Goal: Information Seeking & Learning: Learn about a topic

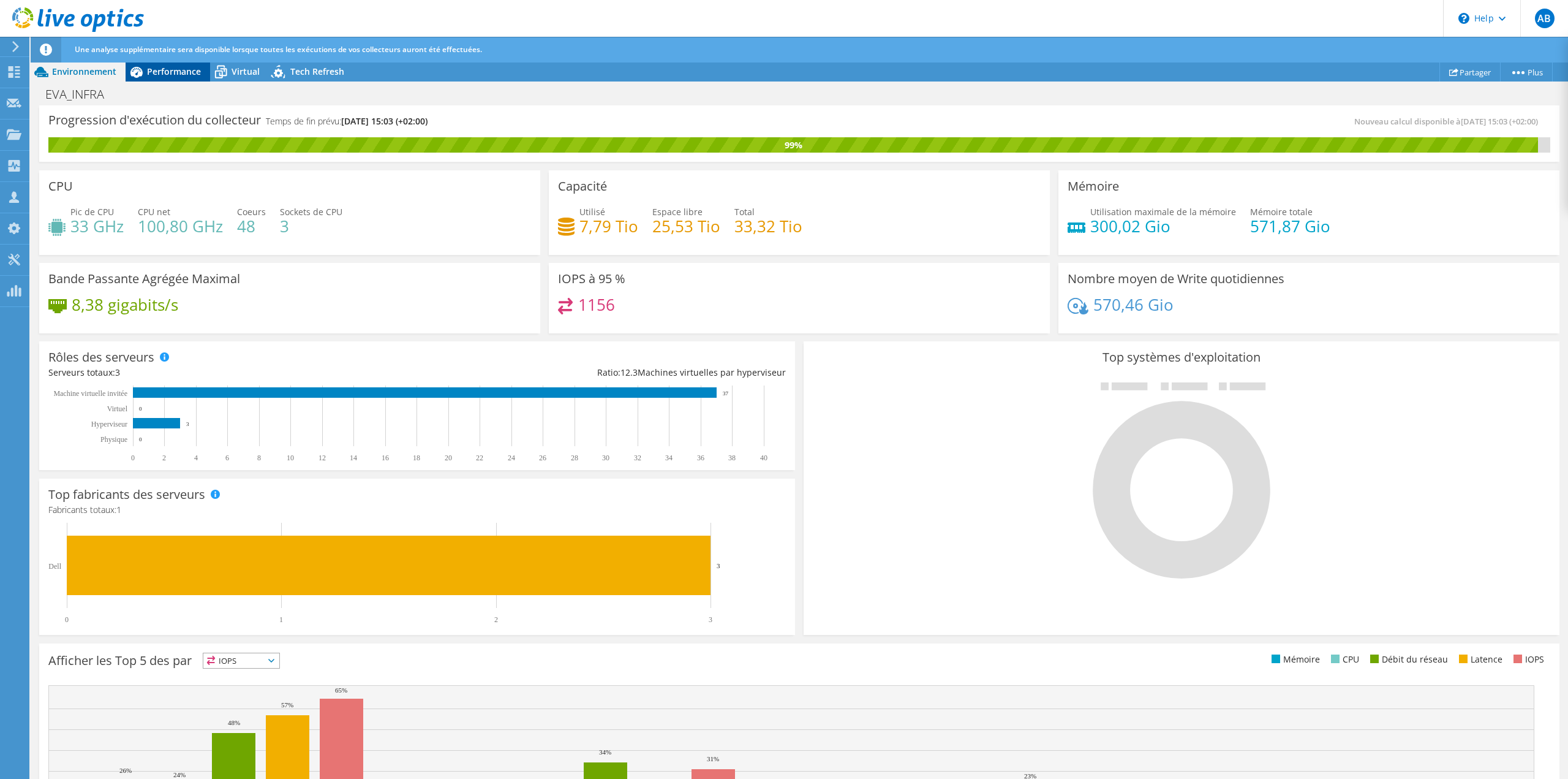
click at [143, 74] on icon at bounding box center [136, 71] width 22 height 22
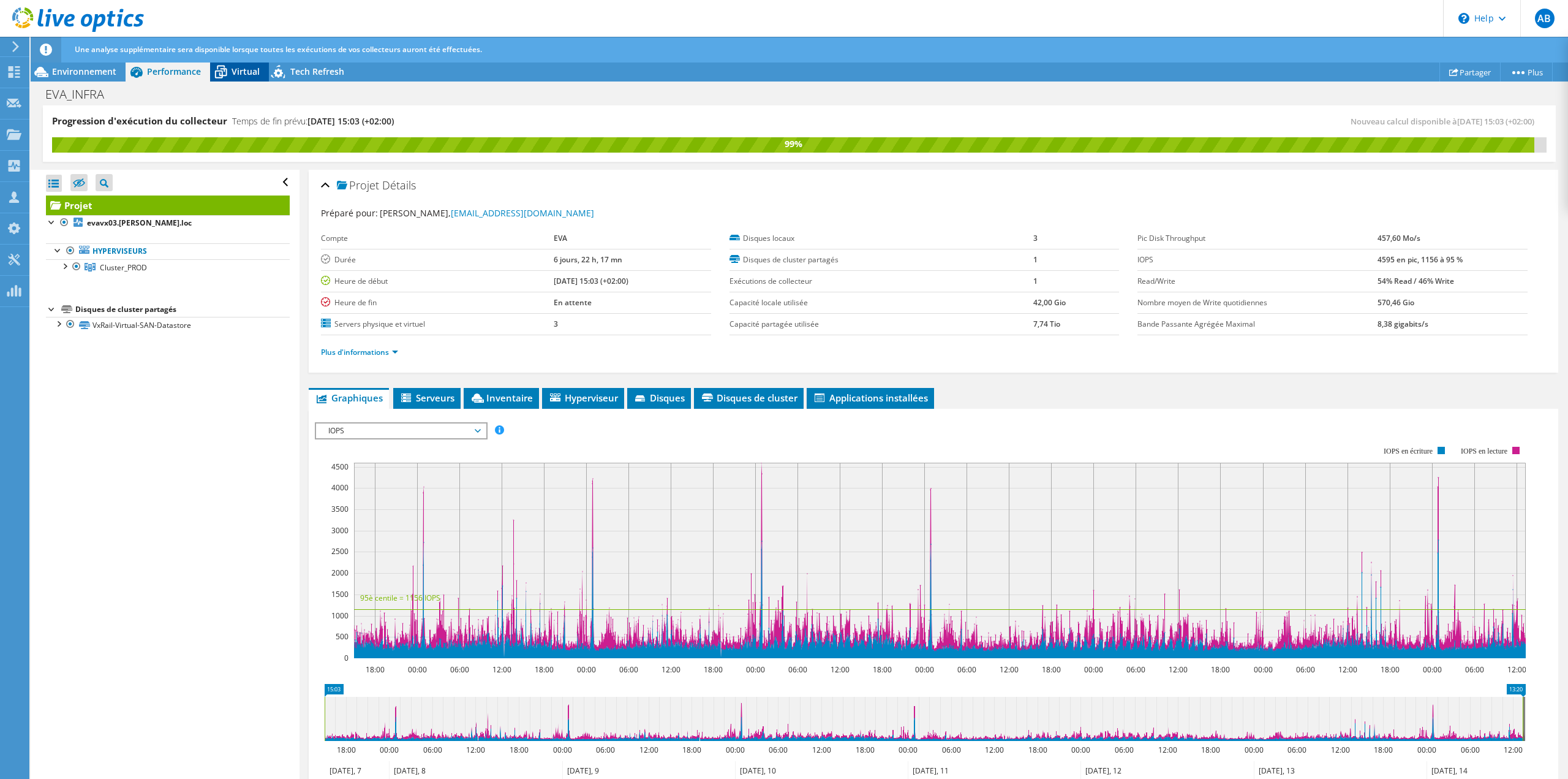
click at [253, 75] on span "Virtual" at bounding box center [245, 71] width 28 height 11
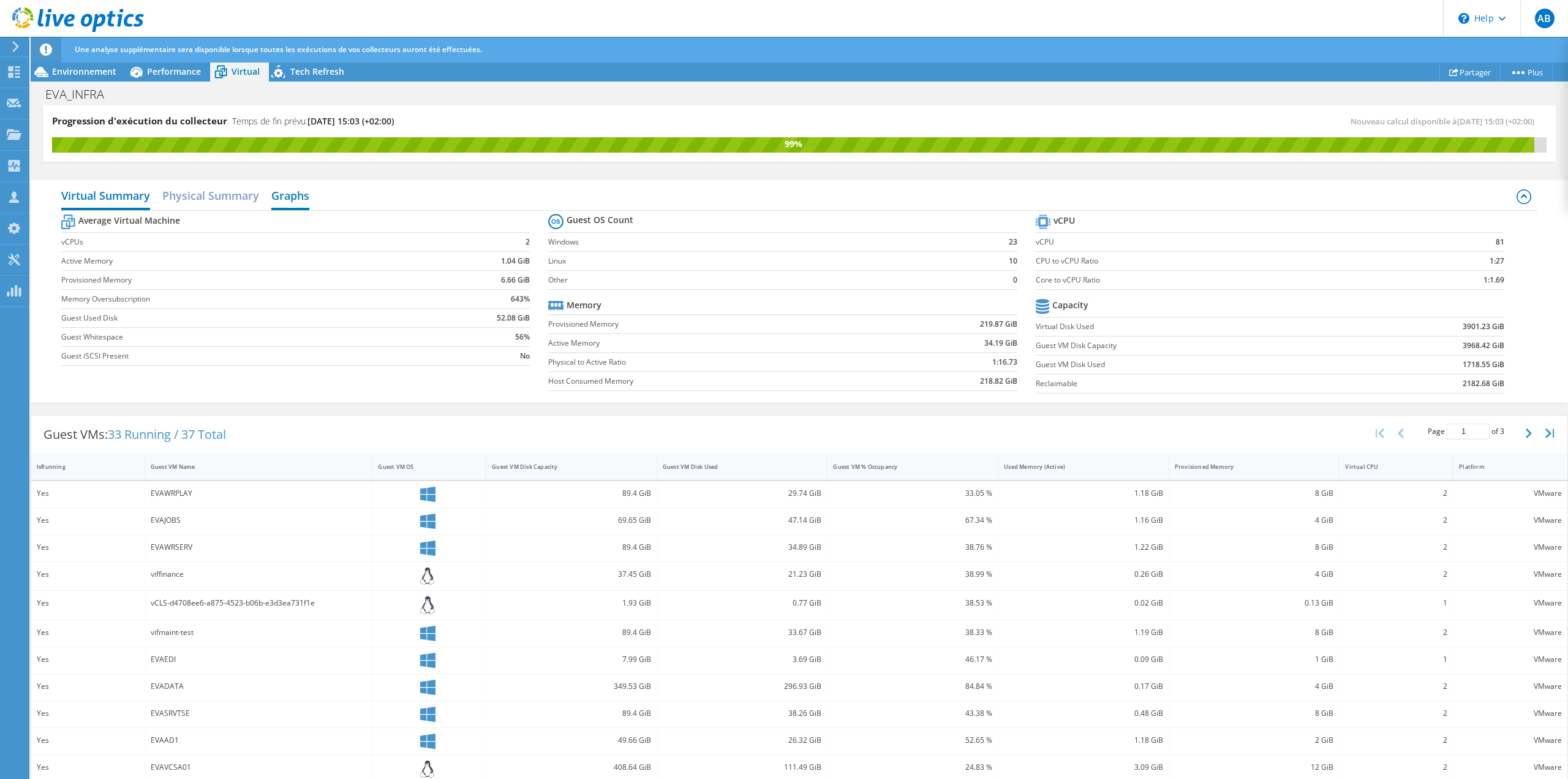
click at [285, 198] on h2 "Graphs" at bounding box center [290, 197] width 38 height 27
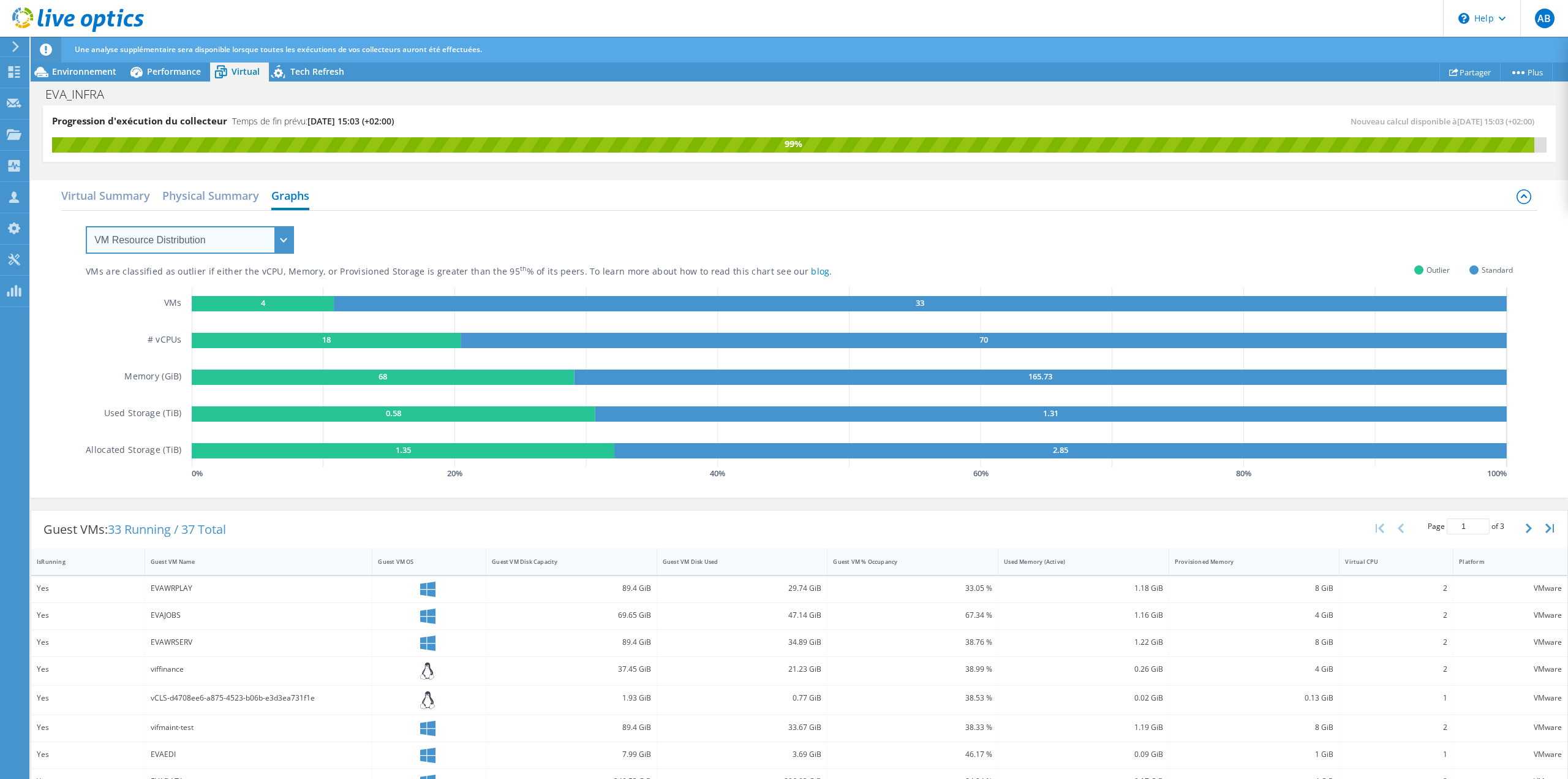
click at [261, 244] on select "VM Resource Distribution Provisioning Contrast Over Provisioning" at bounding box center [189, 239] width 208 height 27
select select "Over Provisioning"
click at [86, 226] on select "VM Resource Distribution Provisioning Contrast Over Provisioning" at bounding box center [189, 239] width 208 height 27
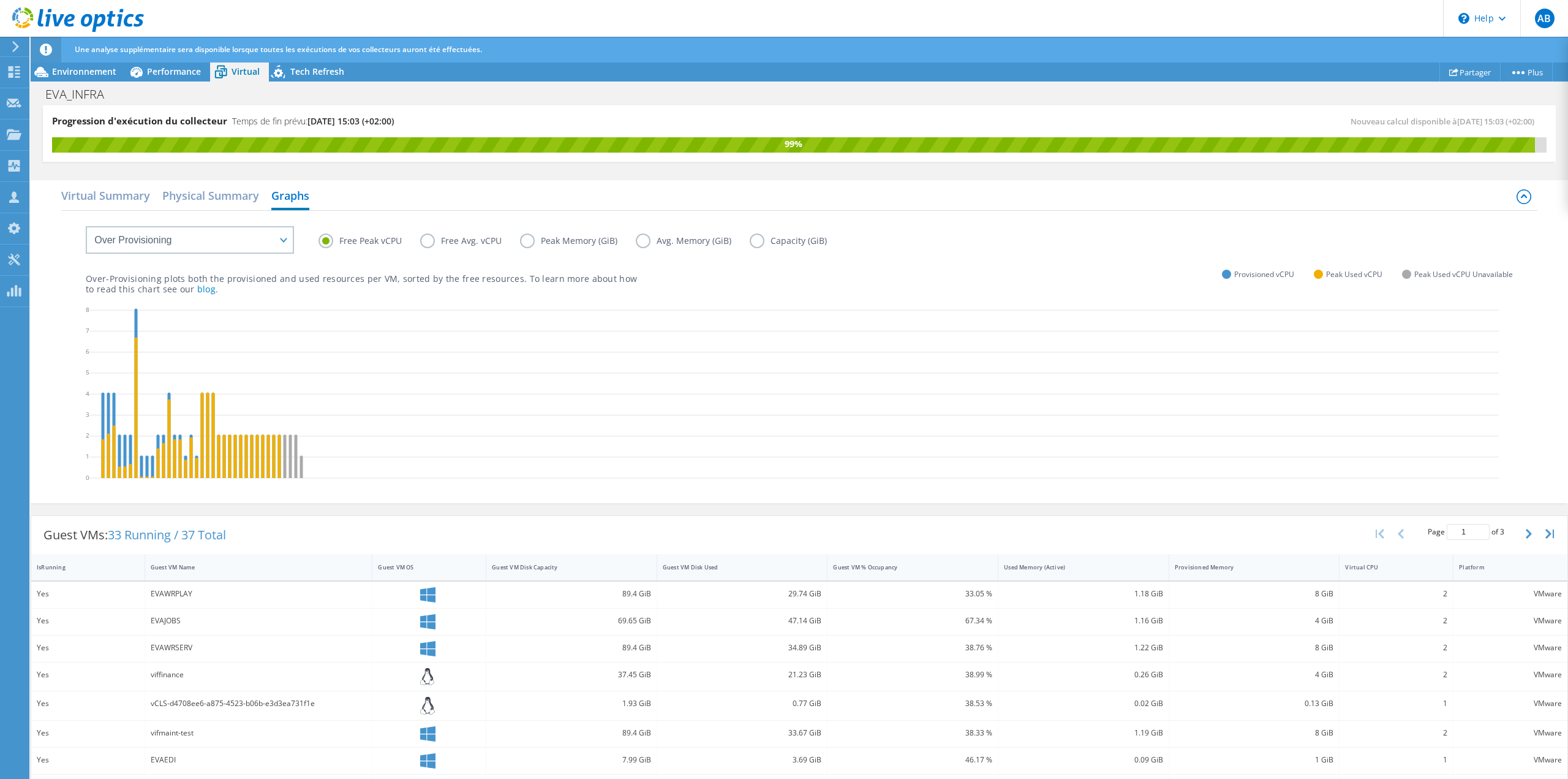
click at [422, 239] on label "Free Avg. vCPU" at bounding box center [470, 241] width 100 height 14
click at [0, 0] on input "Free Avg. vCPU" at bounding box center [0, 0] width 0 height 0
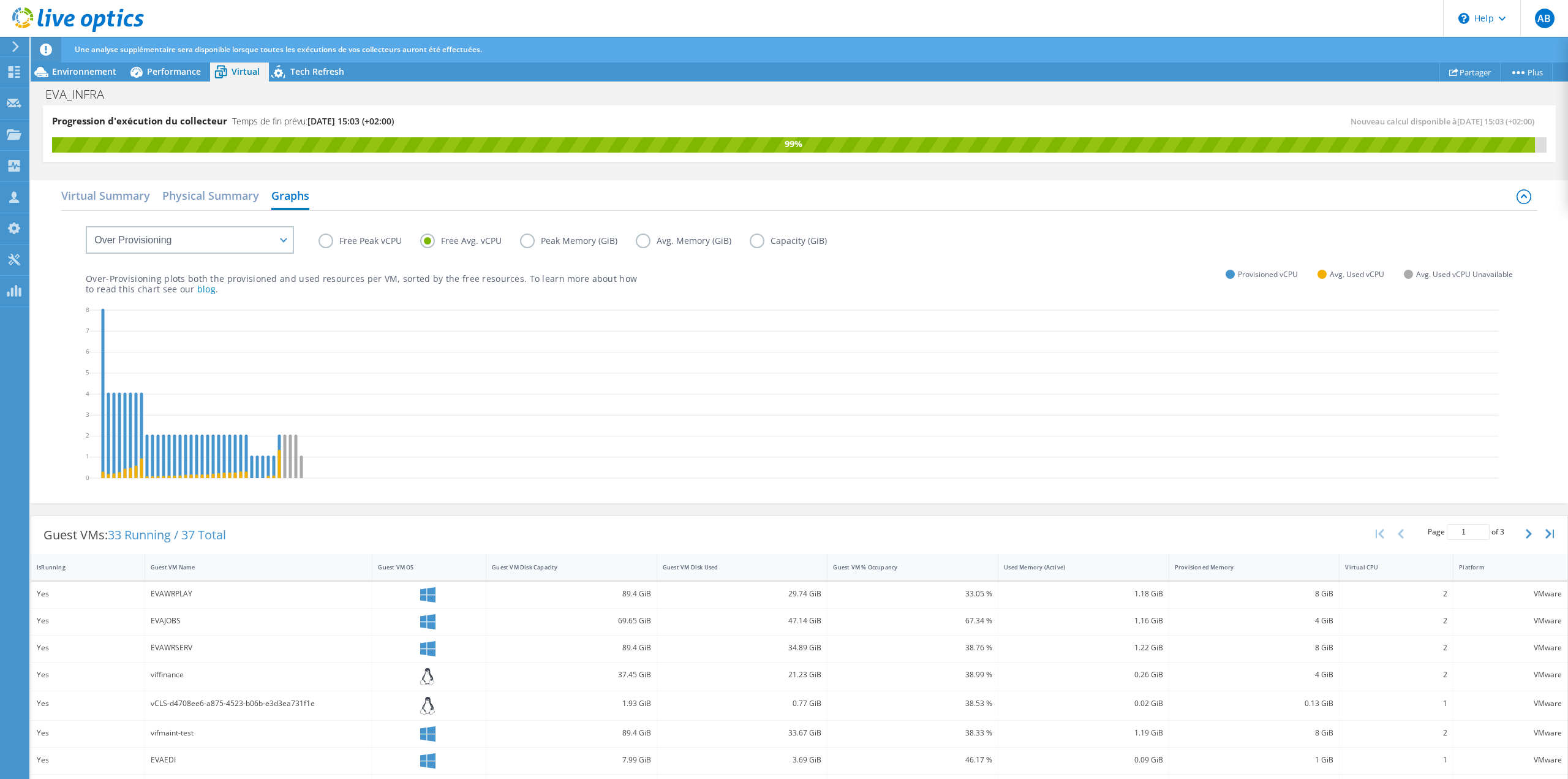
click at [520, 242] on label "Peak Memory (GiB)" at bounding box center [578, 241] width 116 height 14
click at [0, 0] on input "Peak Memory (GiB)" at bounding box center [0, 0] width 0 height 0
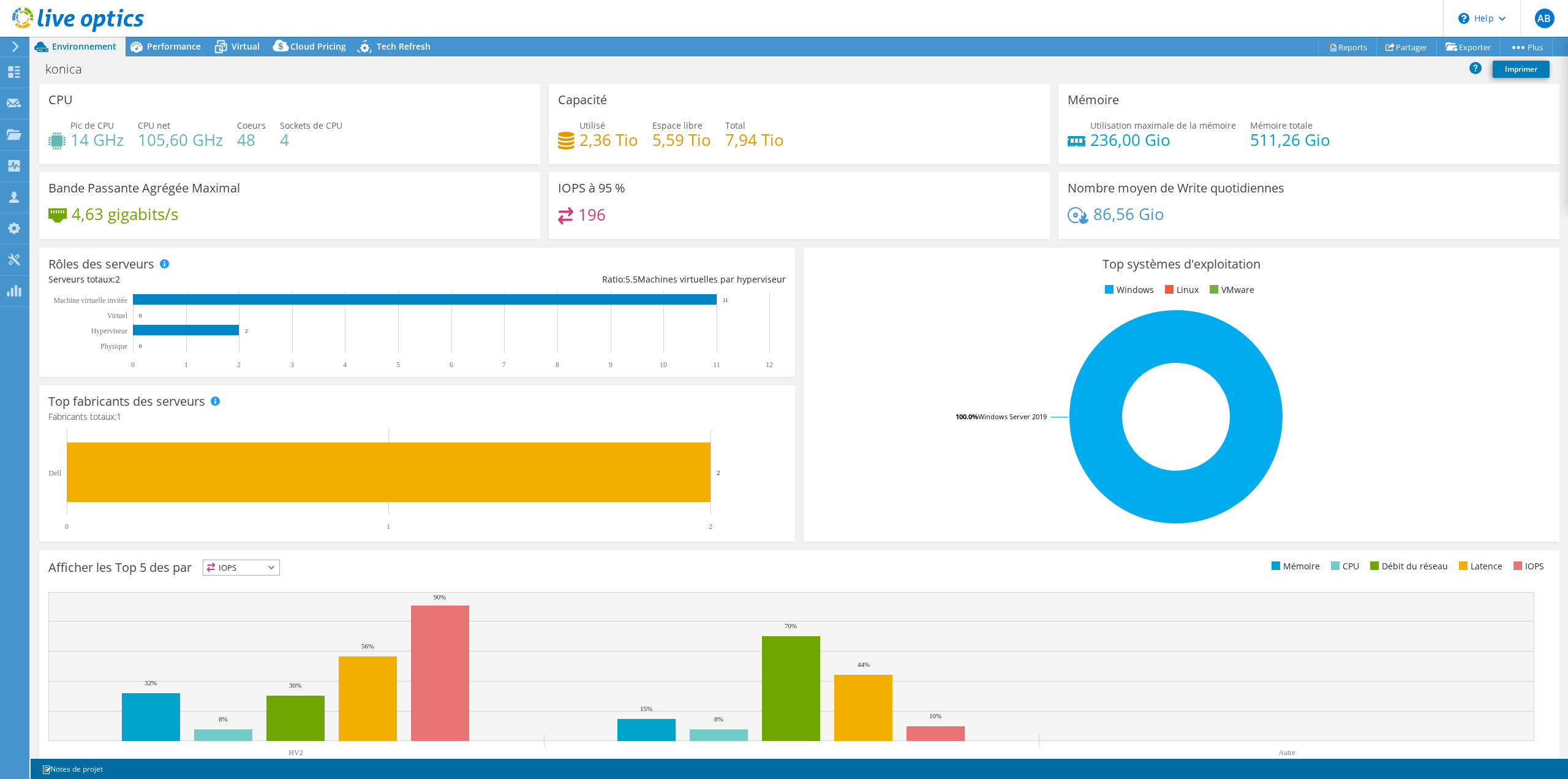
select select "USD"
drag, startPoint x: 577, startPoint y: 141, endPoint x: 633, endPoint y: 138, distance: 56.1
click at [633, 138] on h4 "2,36 Tio" at bounding box center [609, 140] width 59 height 14
click at [234, 40] on div "Virtual" at bounding box center [239, 47] width 59 height 19
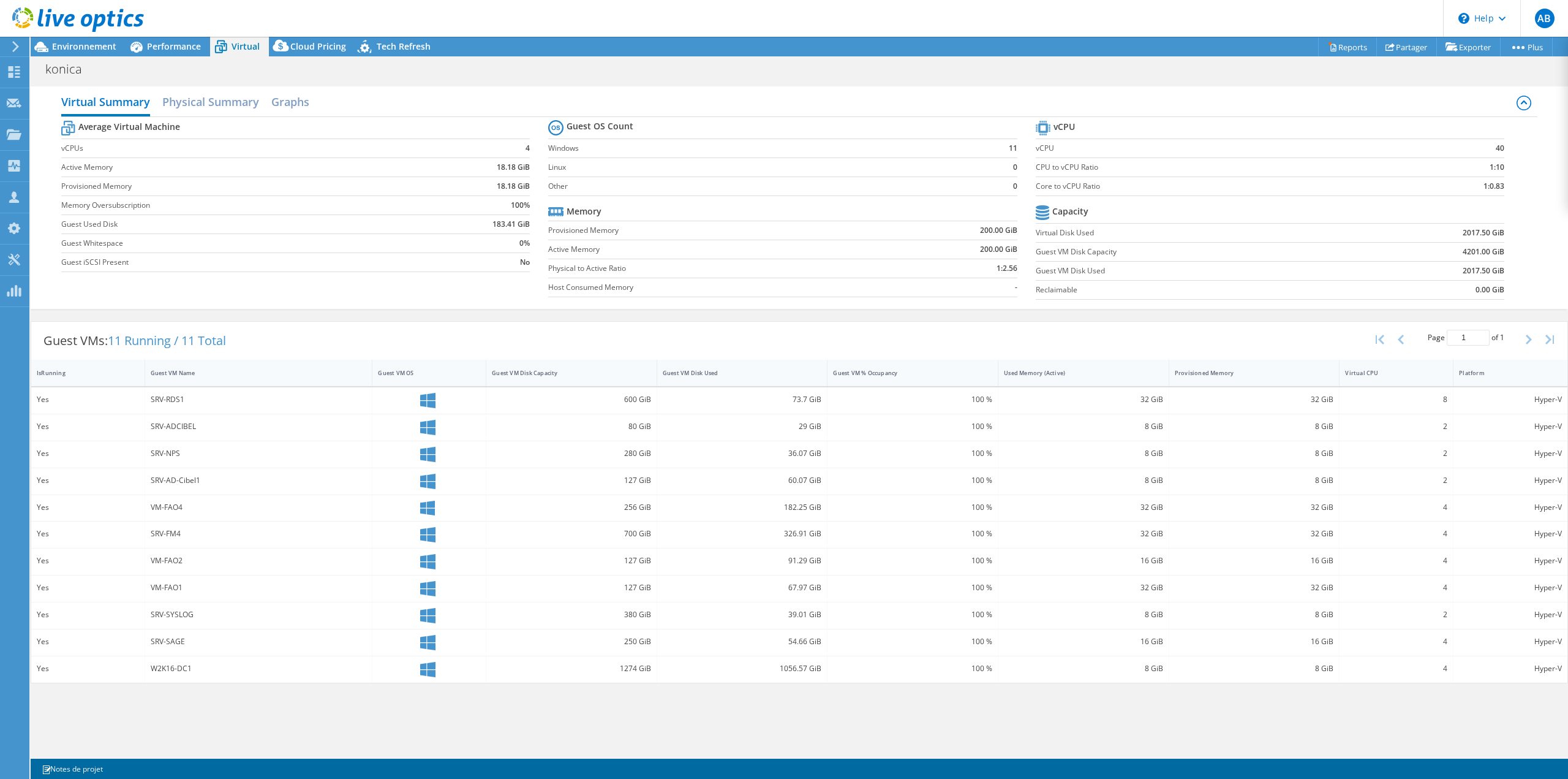
scroll to position [81, 0]
click at [76, 51] on span "Environnement" at bounding box center [84, 46] width 64 height 11
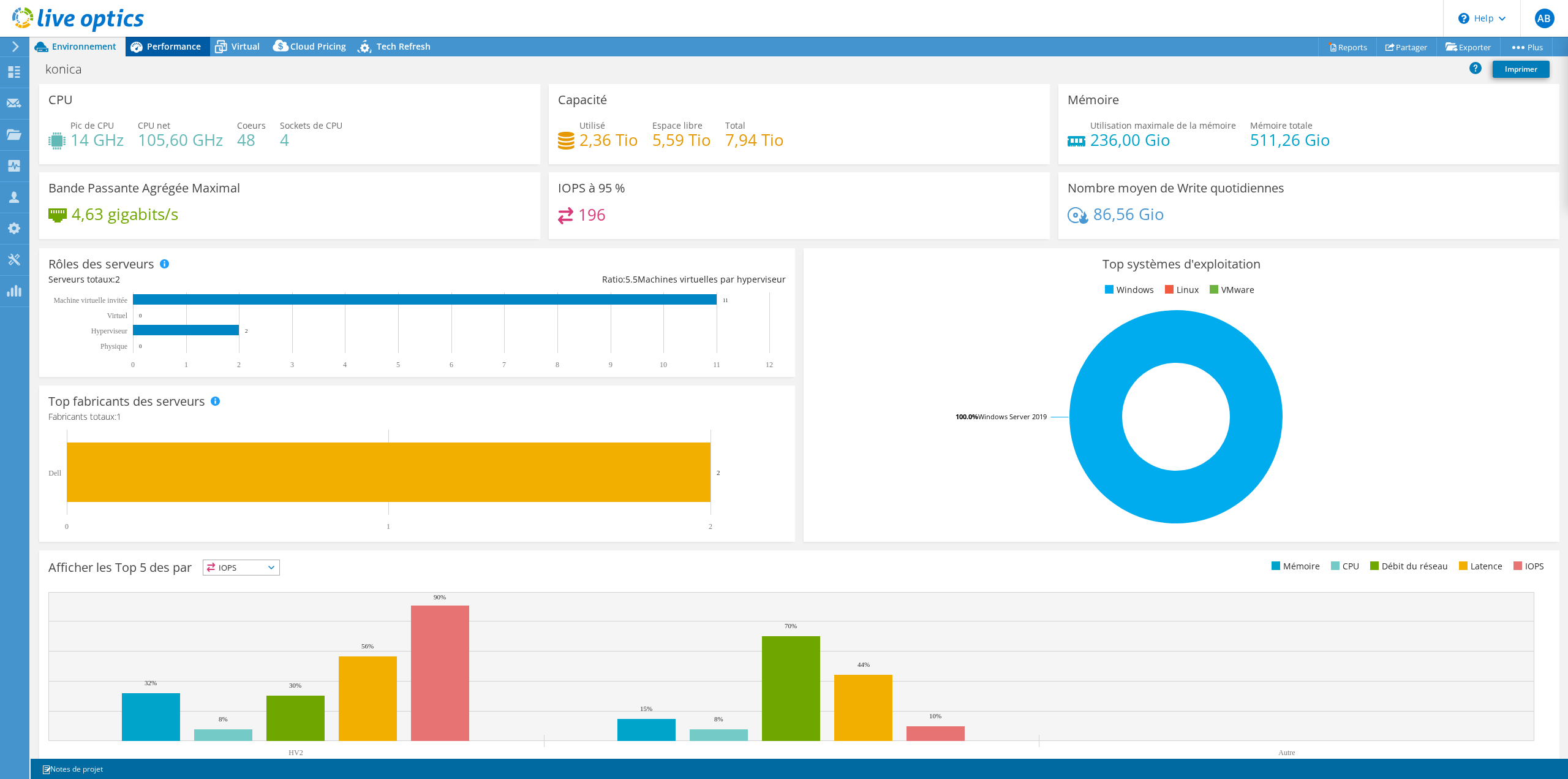
click at [181, 45] on span "Performance" at bounding box center [173, 46] width 54 height 11
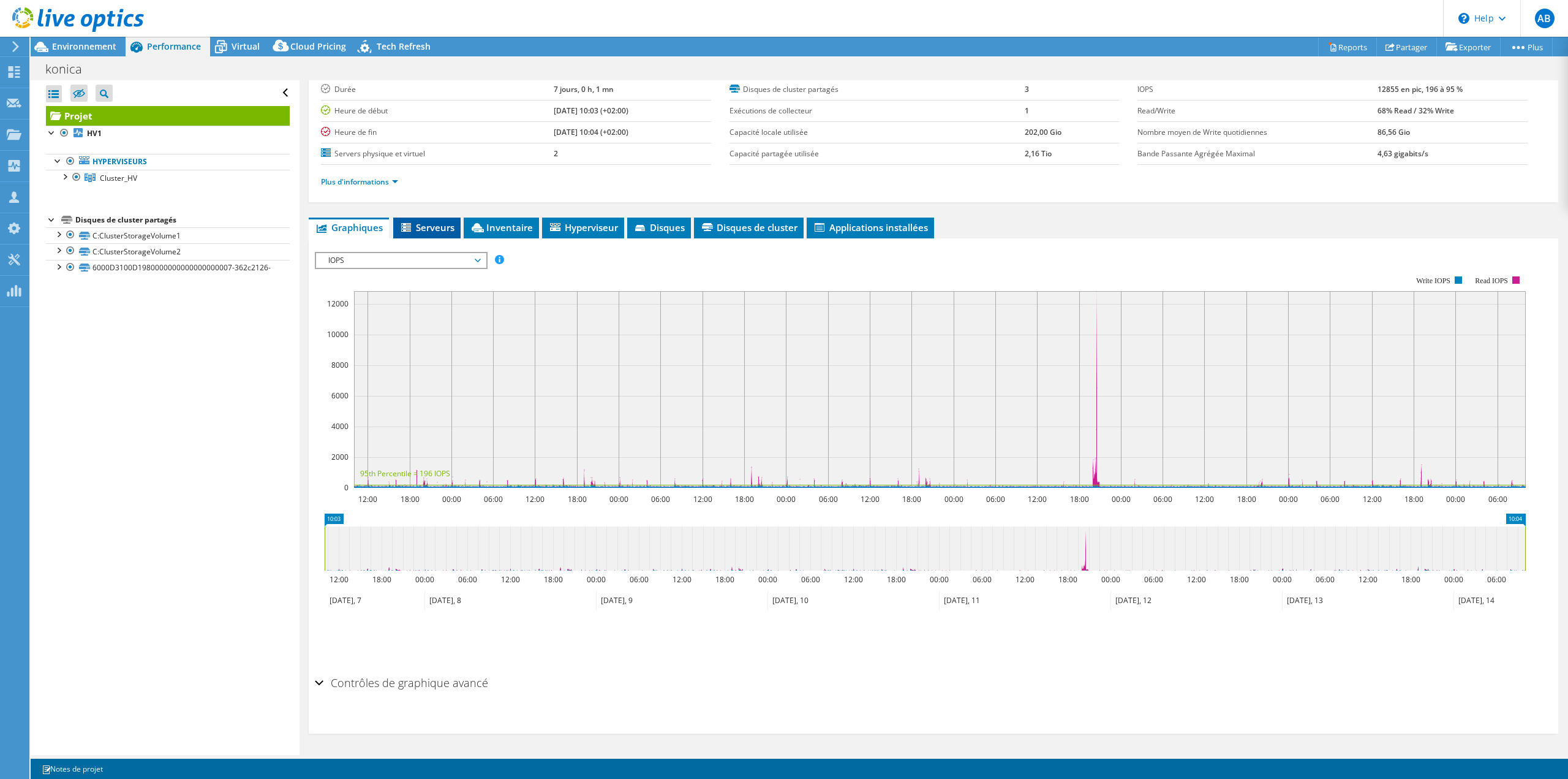
click at [426, 222] on span "Serveurs" at bounding box center [426, 226] width 55 height 12
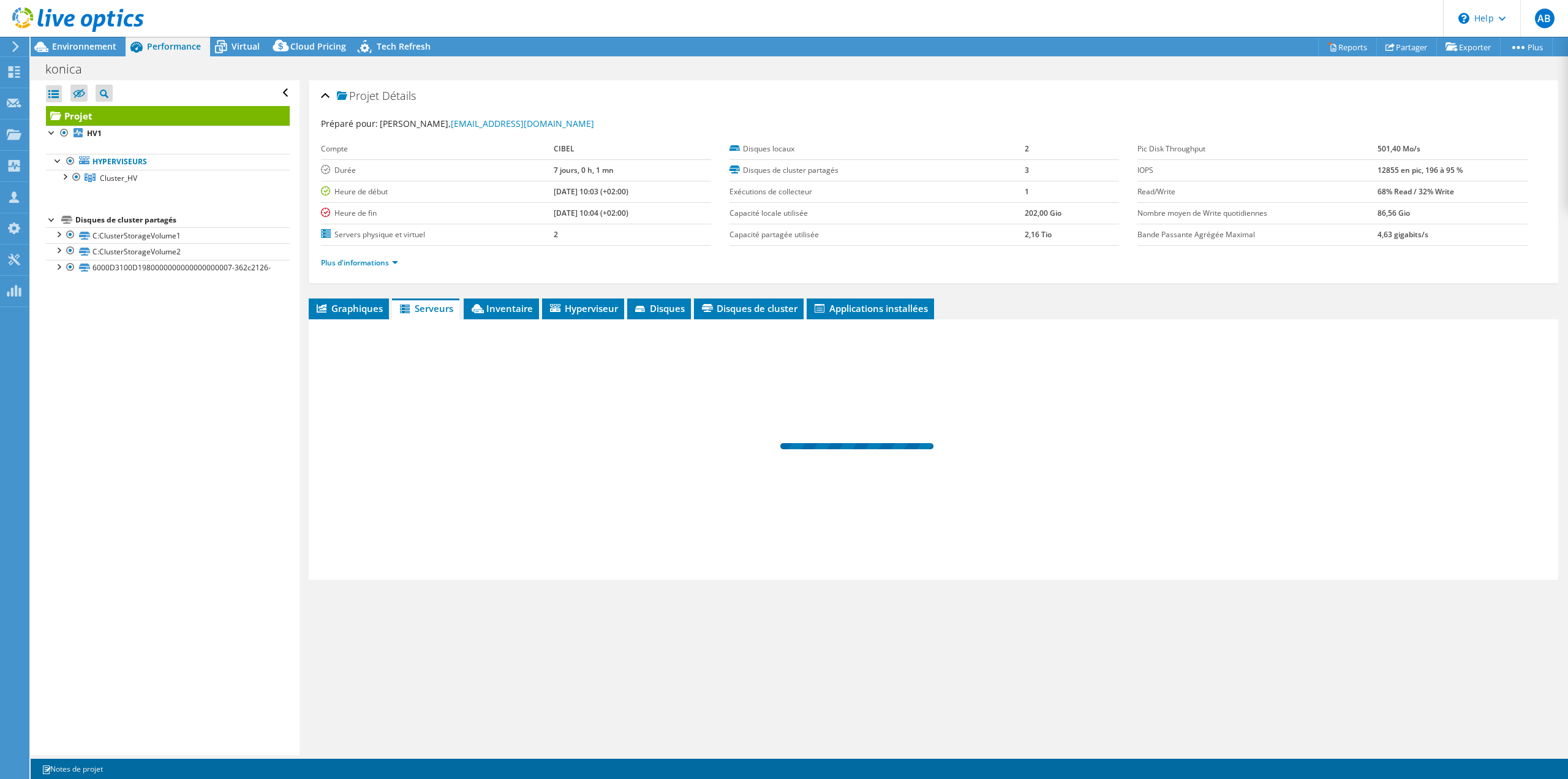
scroll to position [0, 0]
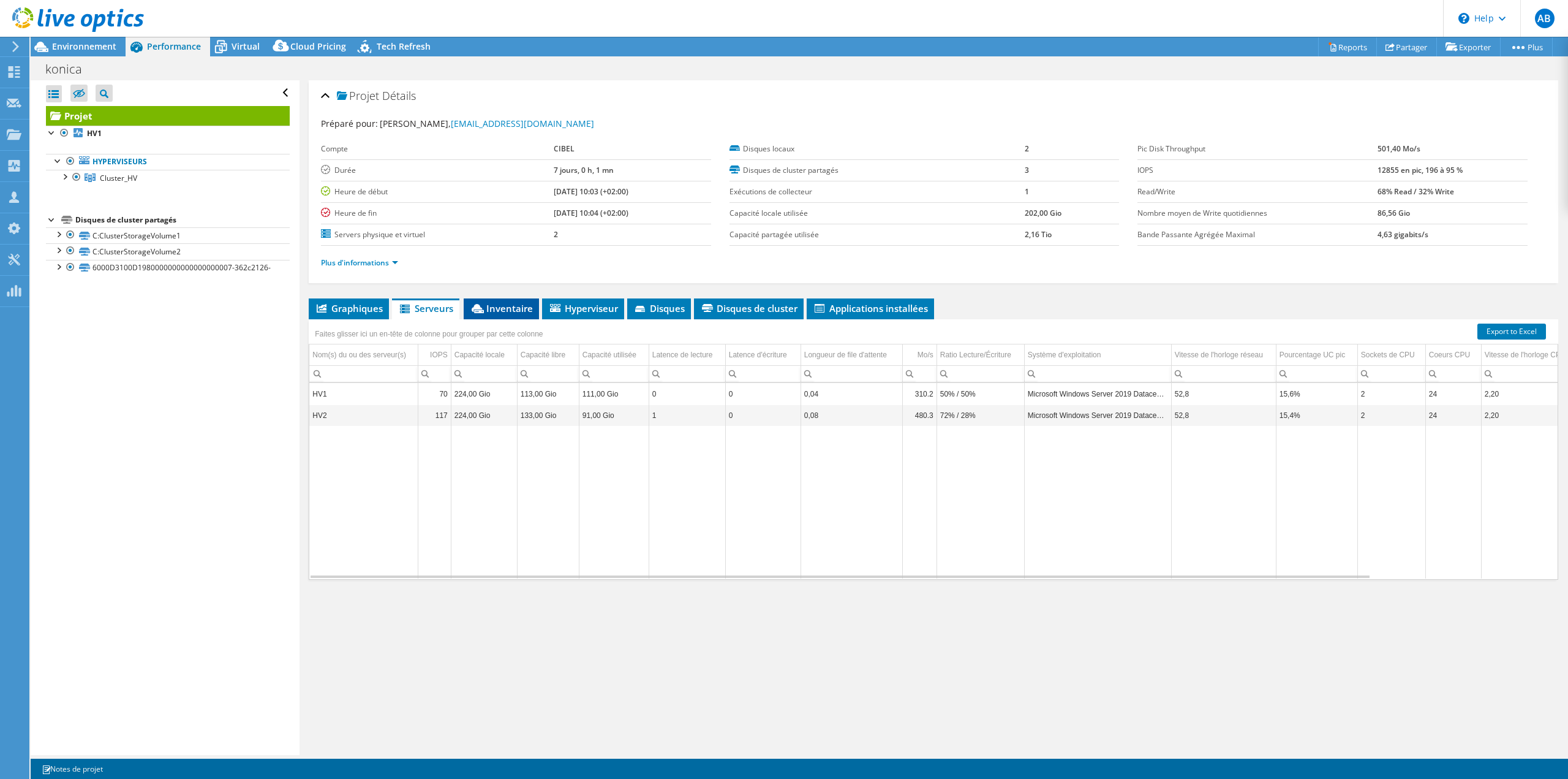
click at [499, 310] on span "Inventaire" at bounding box center [501, 308] width 63 height 12
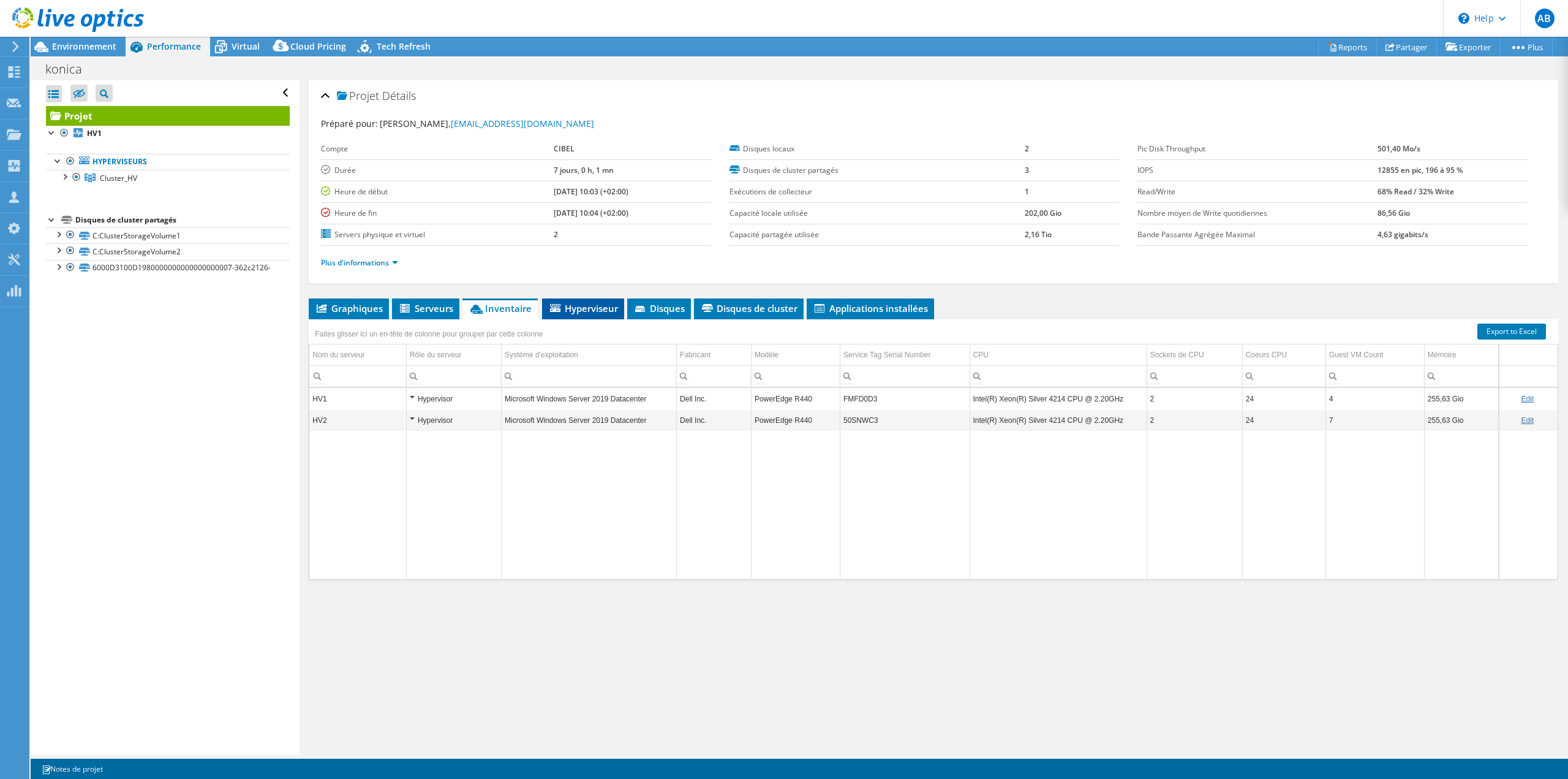
click at [584, 312] on span "Hyperviseur" at bounding box center [583, 308] width 70 height 12
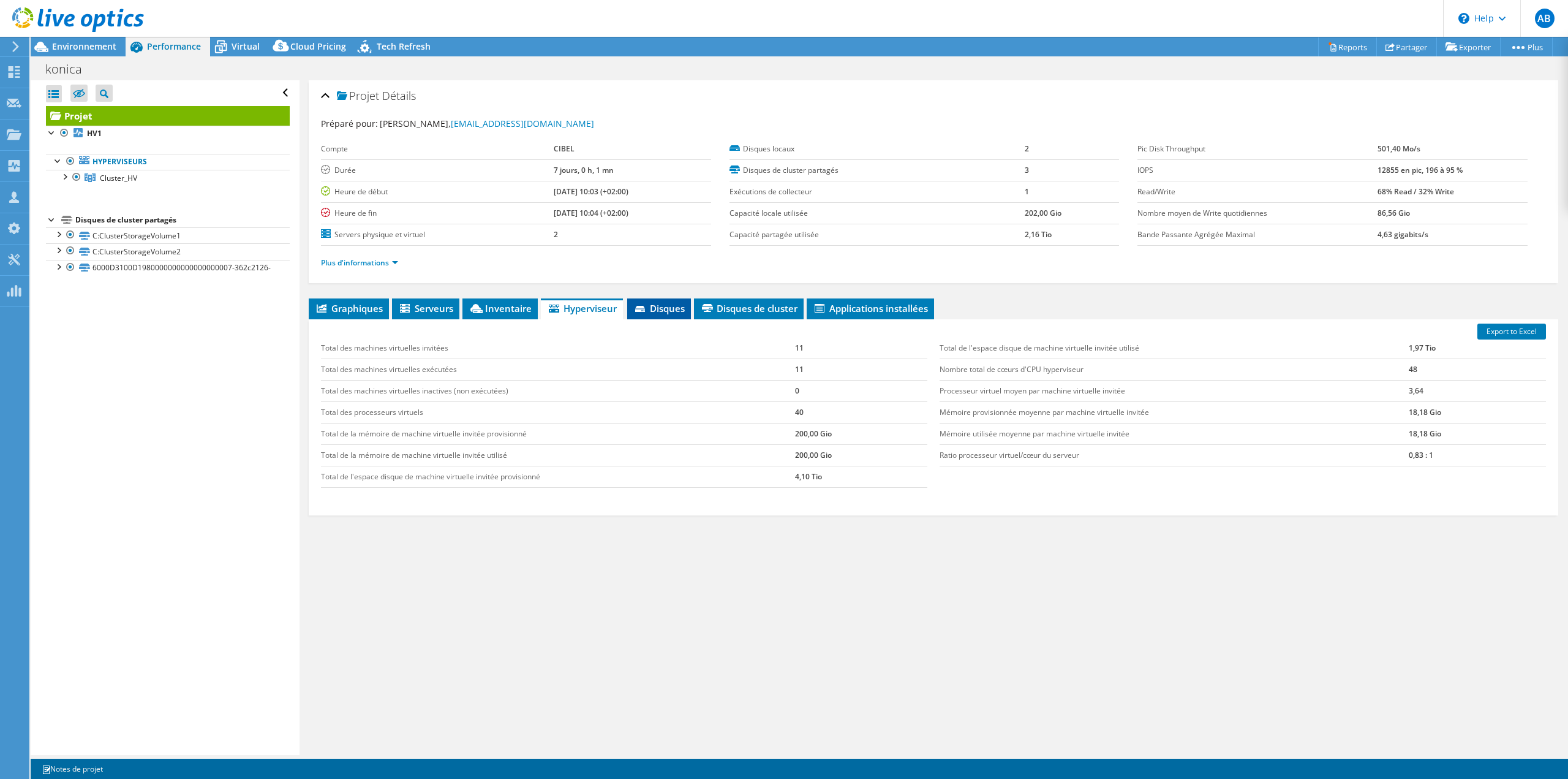
click at [667, 316] on li "Disques" at bounding box center [658, 308] width 63 height 21
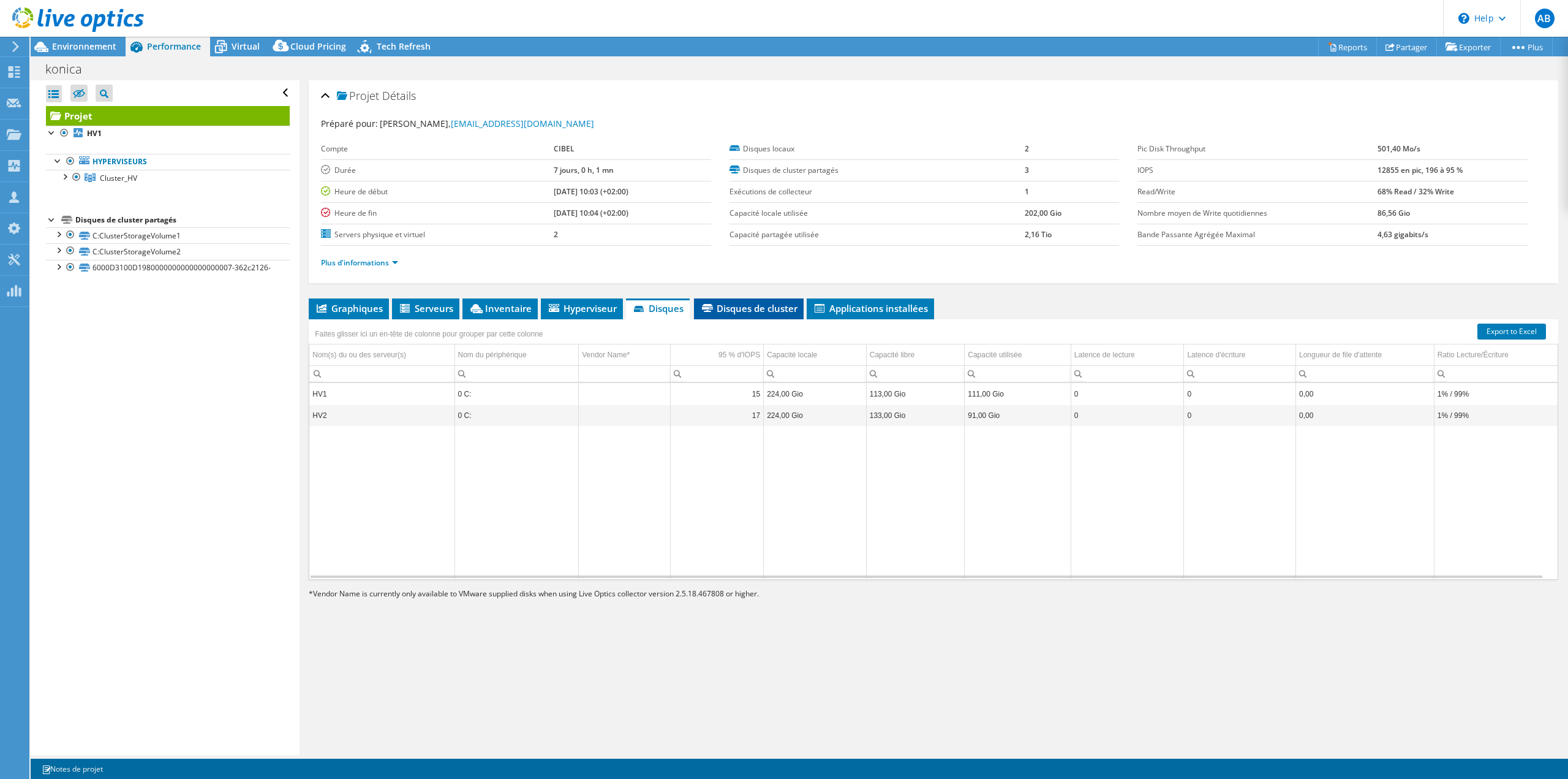
click at [747, 314] on li "Disques de cluster" at bounding box center [748, 308] width 110 height 21
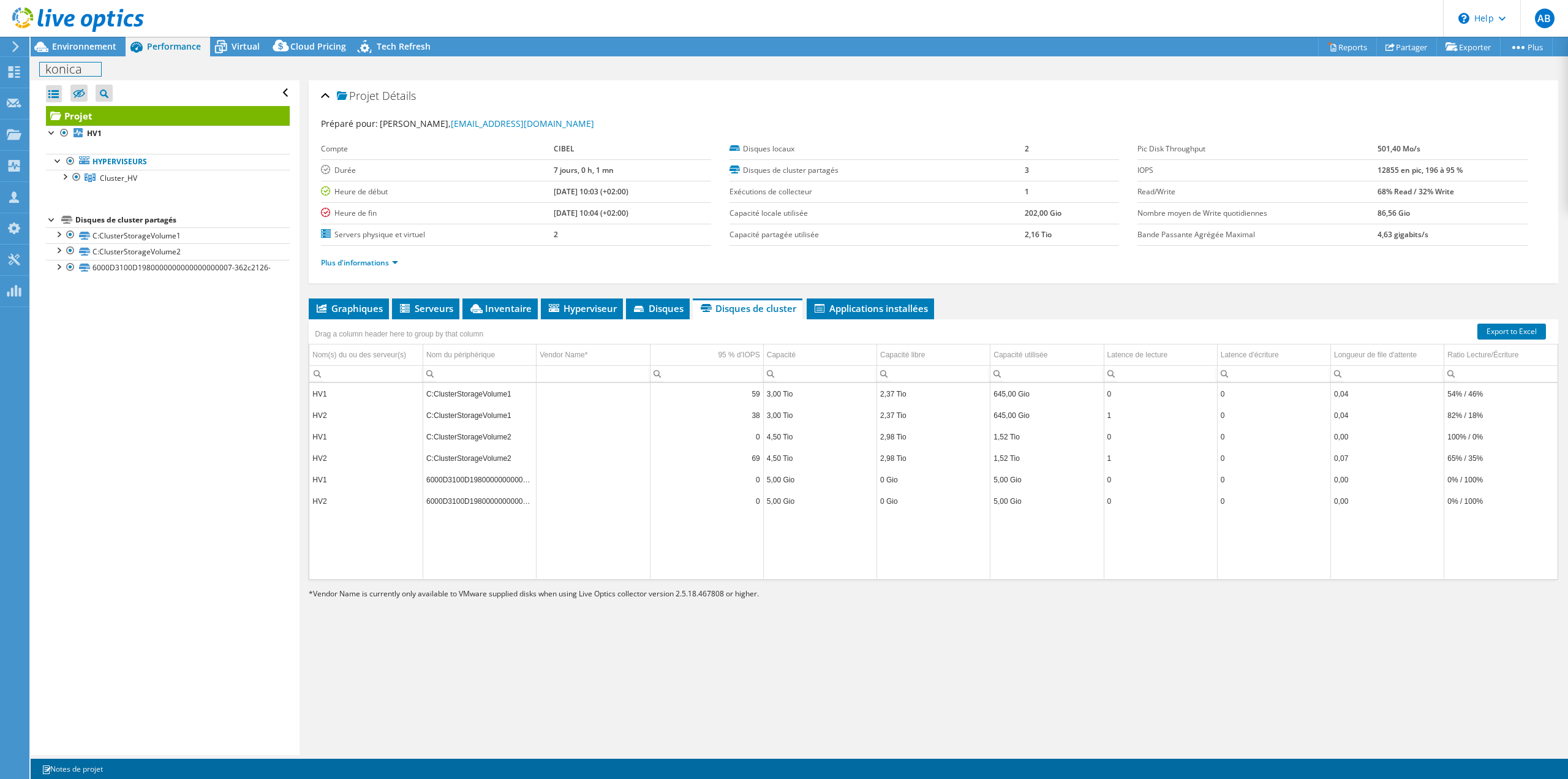
click at [106, 70] on div "konica Imprimer" at bounding box center [799, 69] width 1537 height 22
click at [99, 47] on span "Environnement" at bounding box center [84, 46] width 64 height 11
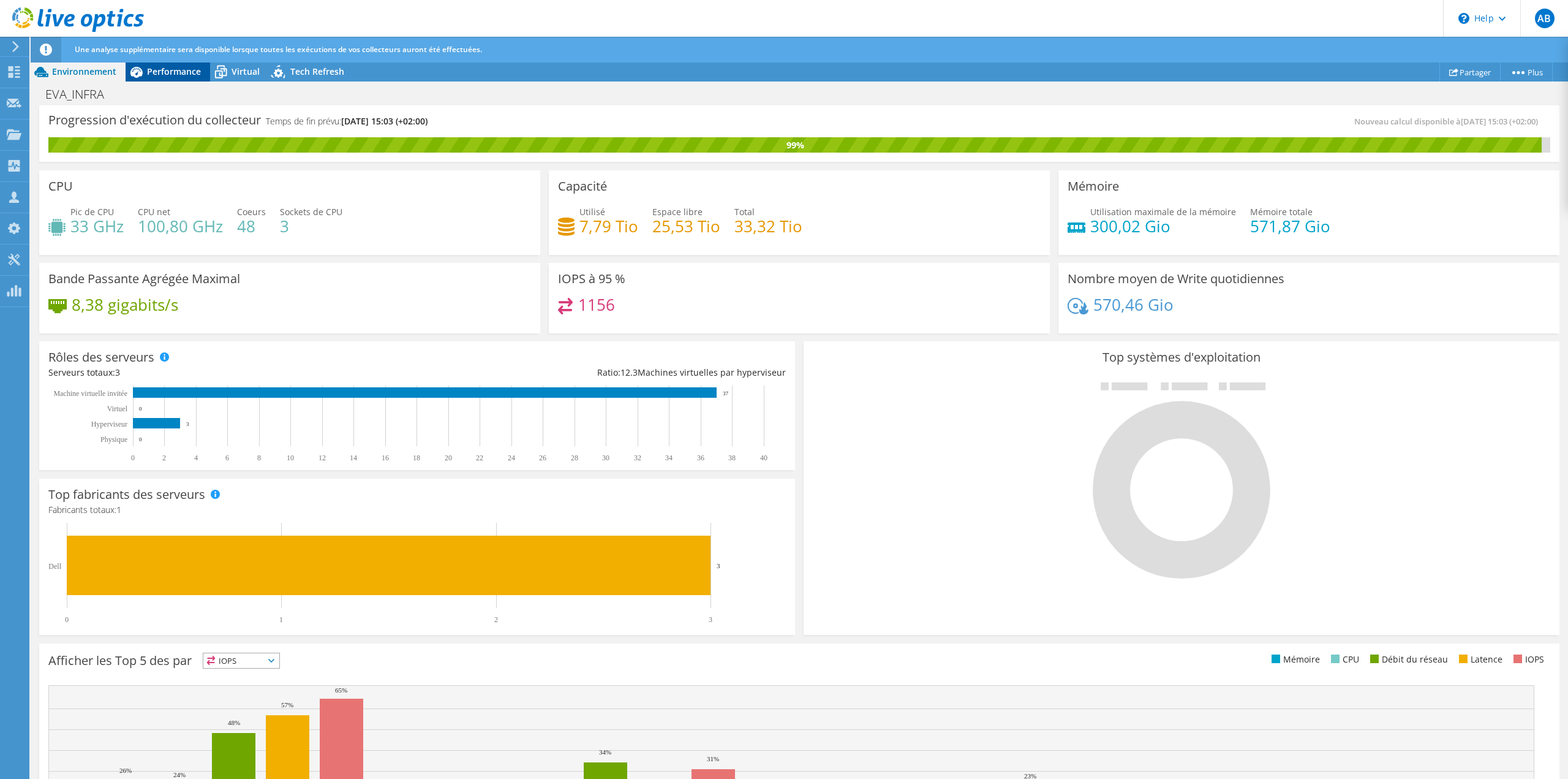
click at [181, 80] on div "Performance" at bounding box center [167, 71] width 84 height 19
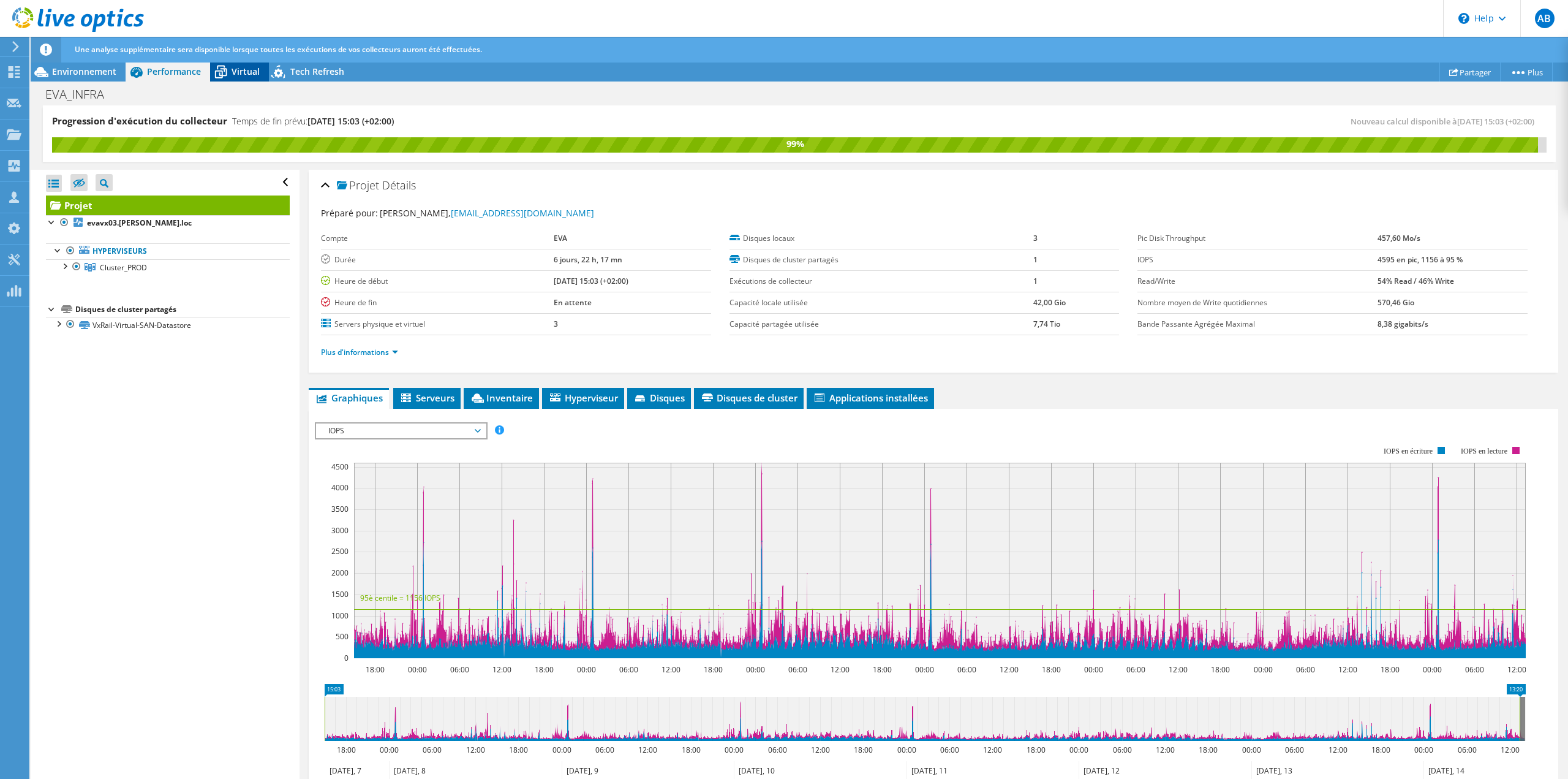
click at [218, 68] on icon at bounding box center [221, 67] width 8 height 4
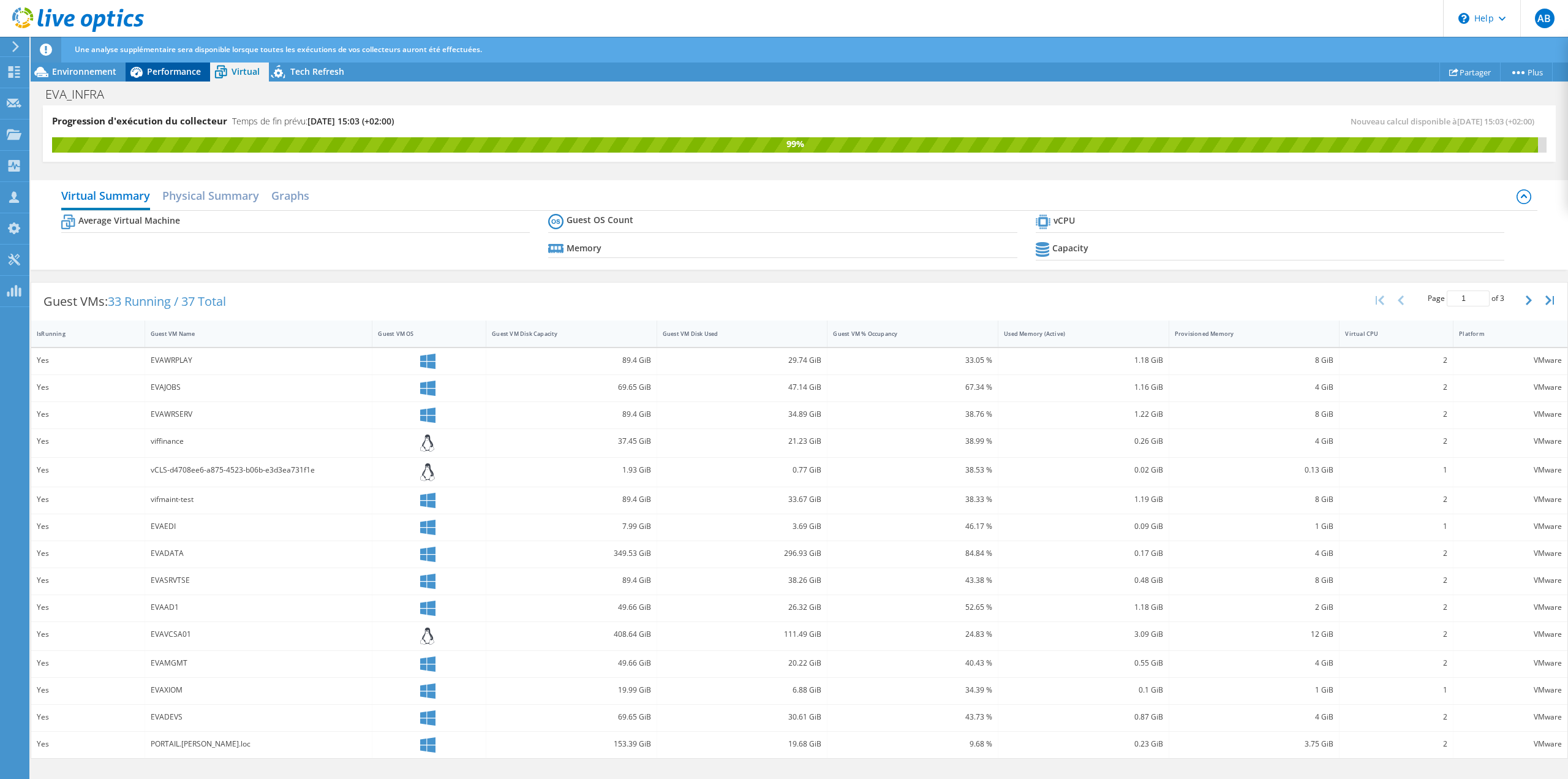
click at [189, 63] on div "Performance" at bounding box center [167, 71] width 84 height 19
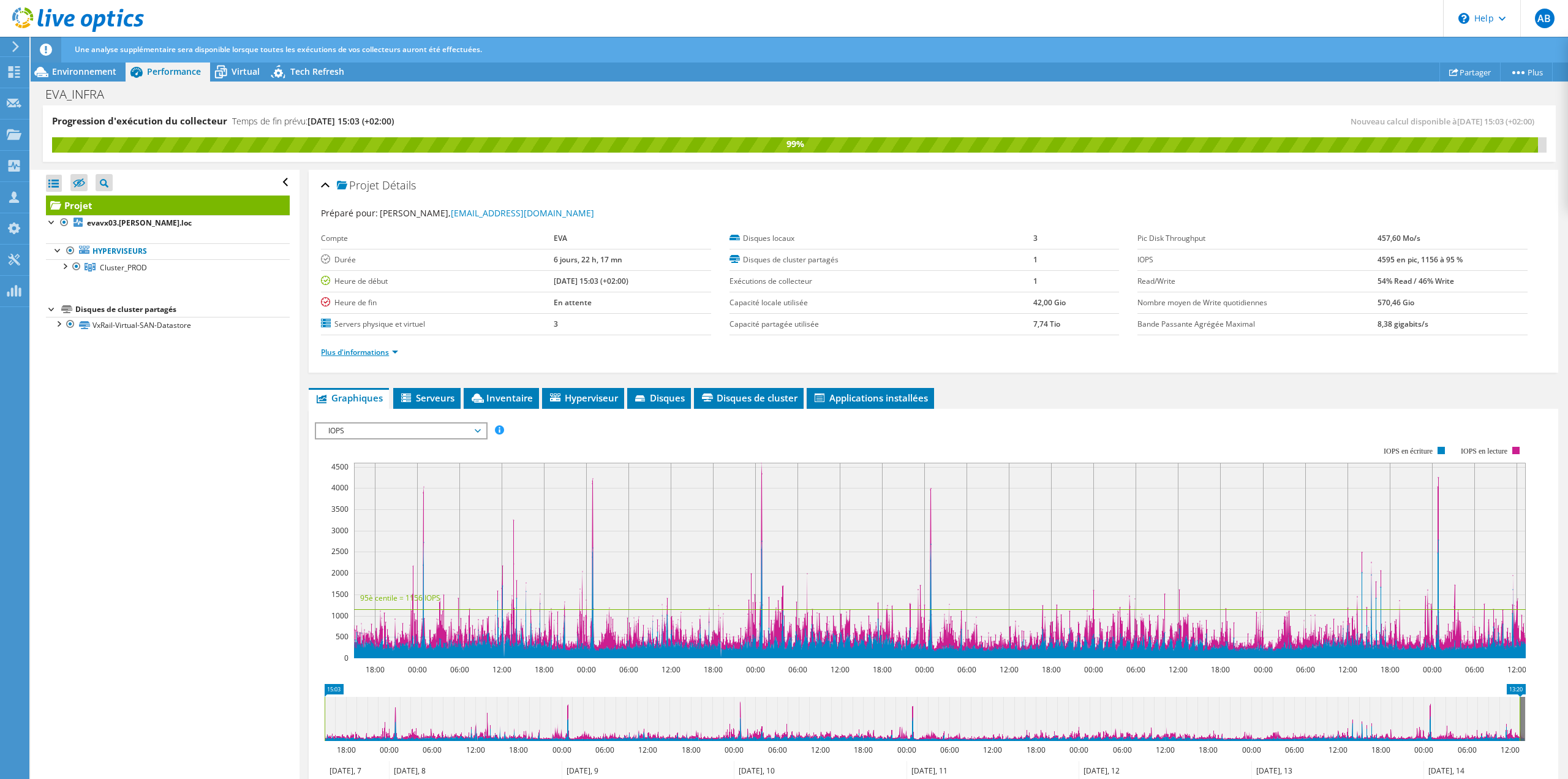
click at [397, 355] on link "Plus d'informations" at bounding box center [360, 352] width 77 height 10
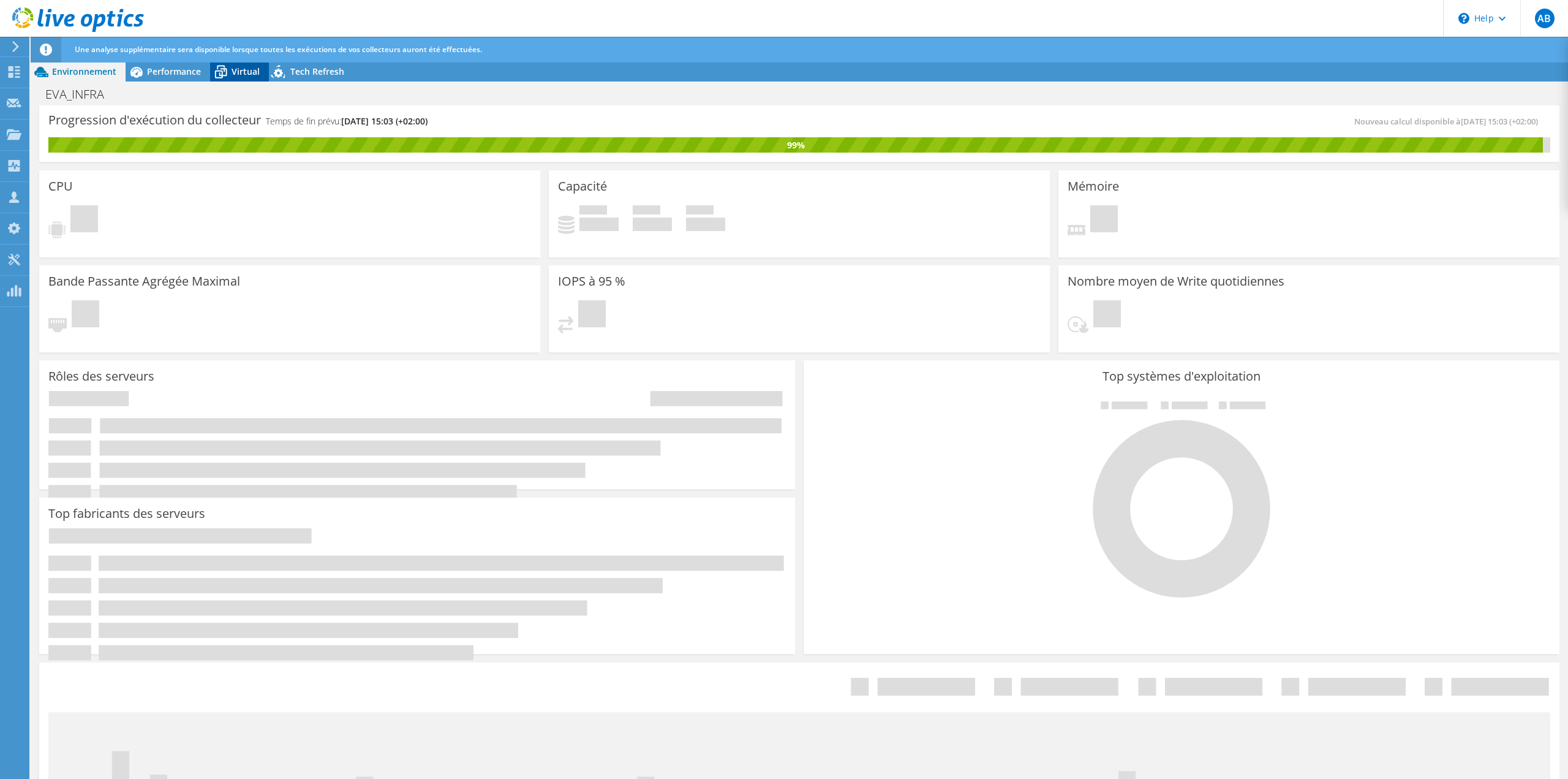
click at [244, 70] on span "Virtual" at bounding box center [245, 71] width 28 height 11
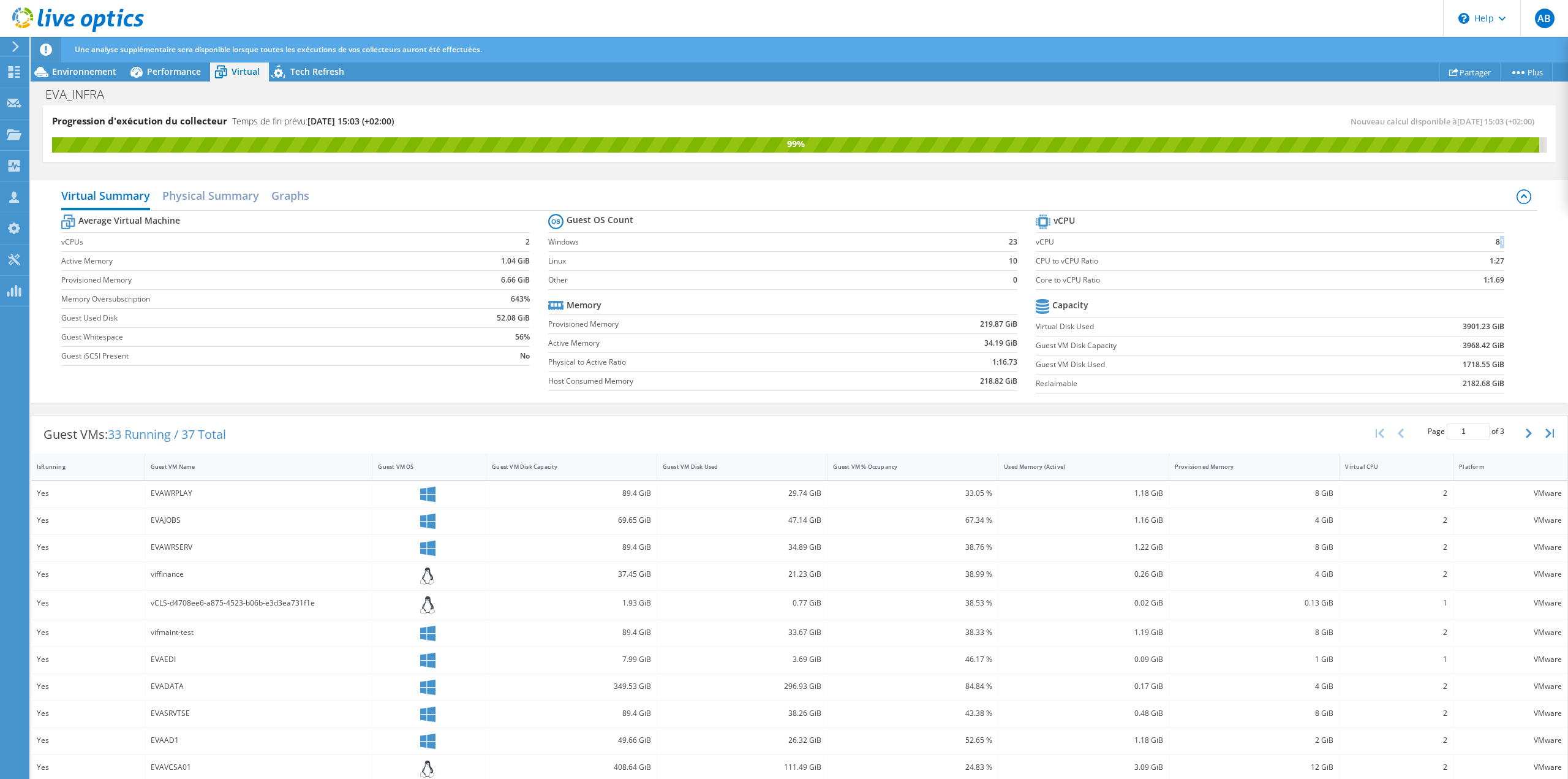
click at [1496, 239] on b "81" at bounding box center [1500, 242] width 9 height 12
click at [1507, 280] on section "vCPU vCPU 81 CPU to vCPU Ratio 1:27 Core to vCPU Ratio 1:1.69 Capacity Virtual …" at bounding box center [1279, 305] width 487 height 188
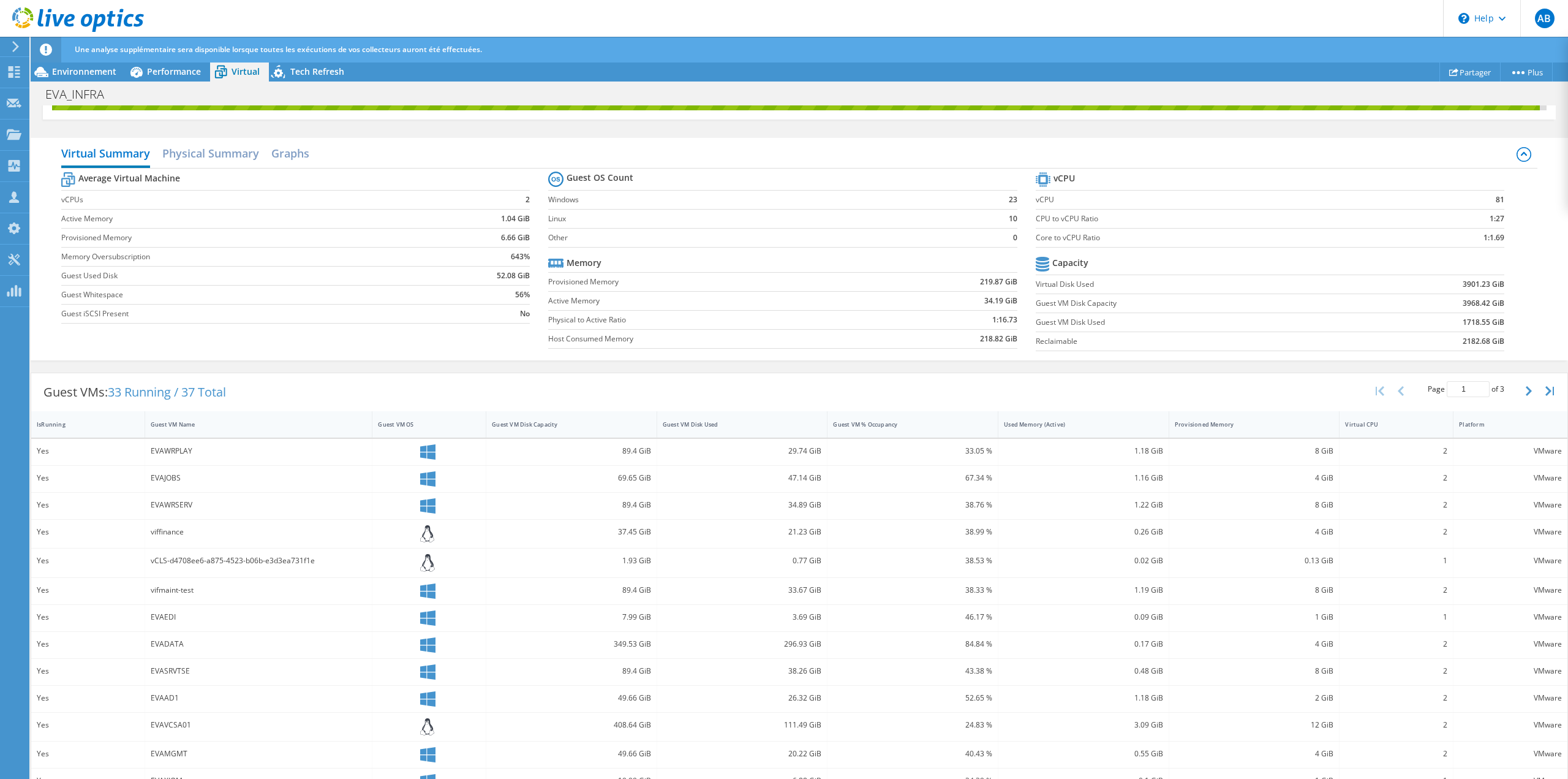
scroll to position [61, 0]
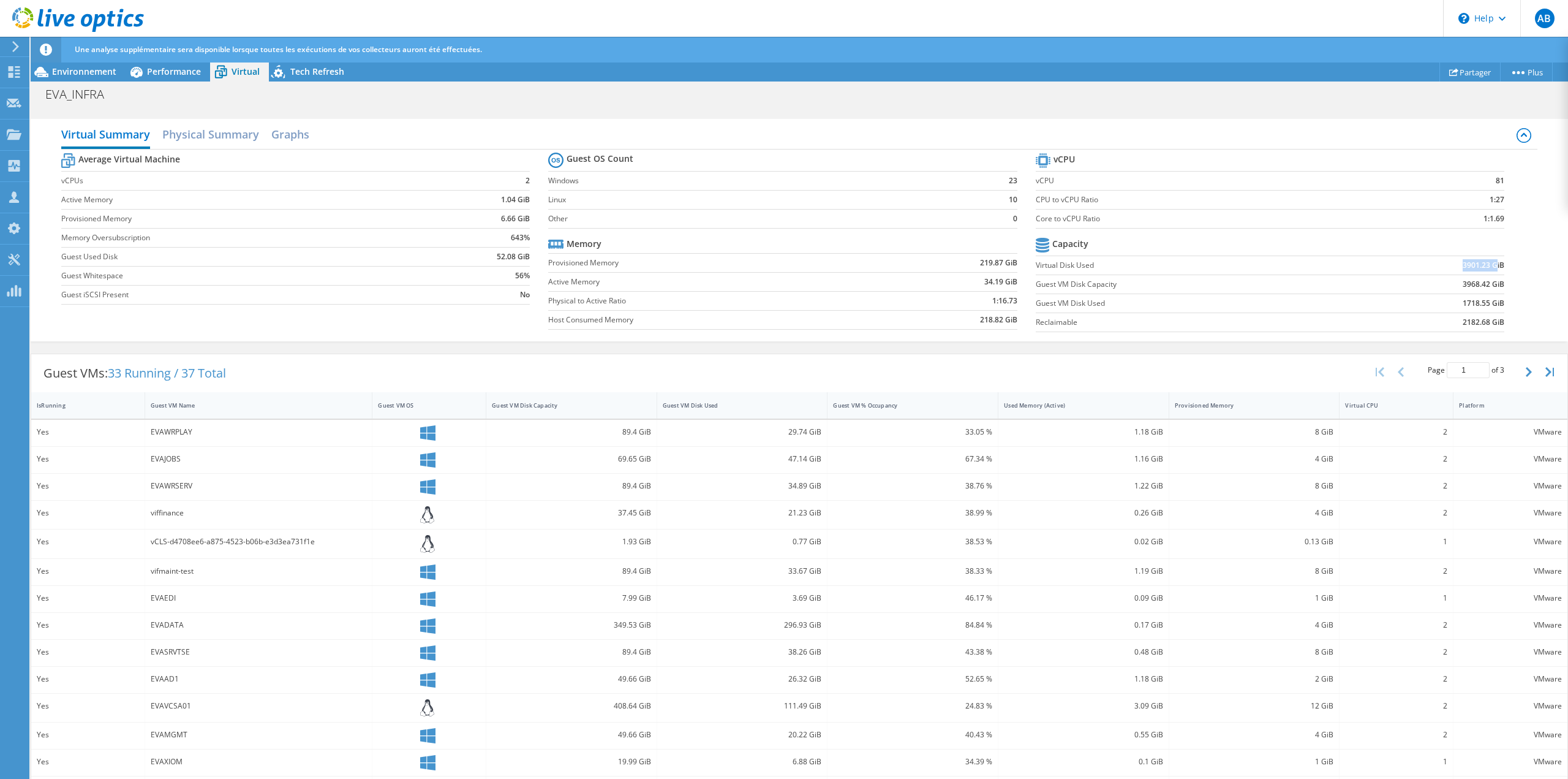
drag, startPoint x: 1454, startPoint y: 265, endPoint x: 1469, endPoint y: 263, distance: 15.1
click at [1486, 263] on b "3901.23 GiB" at bounding box center [1484, 265] width 42 height 12
drag, startPoint x: 1453, startPoint y: 289, endPoint x: 1473, endPoint y: 282, distance: 21.2
click at [1473, 282] on b "3968.42 GiB" at bounding box center [1484, 283] width 42 height 12
click at [108, 69] on span "Environnement" at bounding box center [84, 71] width 64 height 11
